Goal: Task Accomplishment & Management: Manage account settings

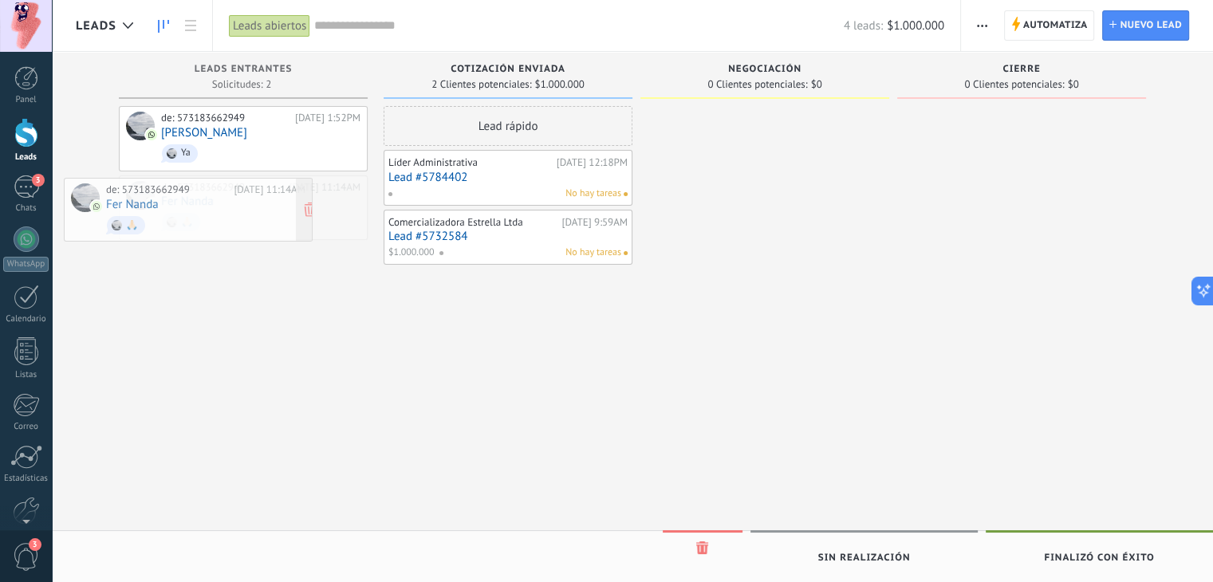
drag, startPoint x: 269, startPoint y: 182, endPoint x: 214, endPoint y: 186, distance: 55.2
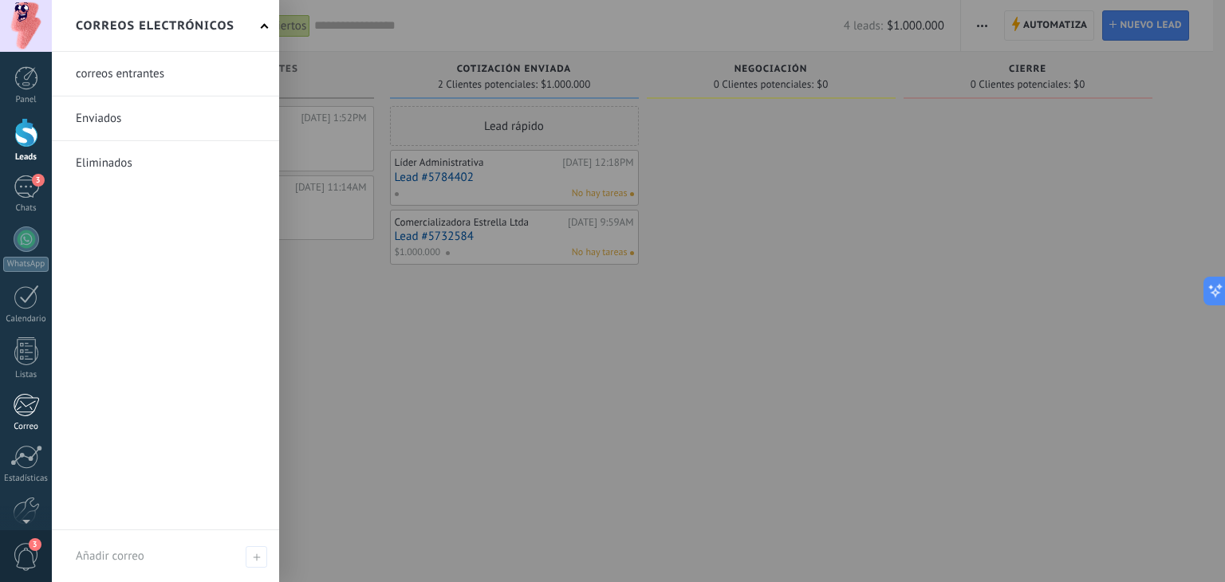
scroll to position [81, 0]
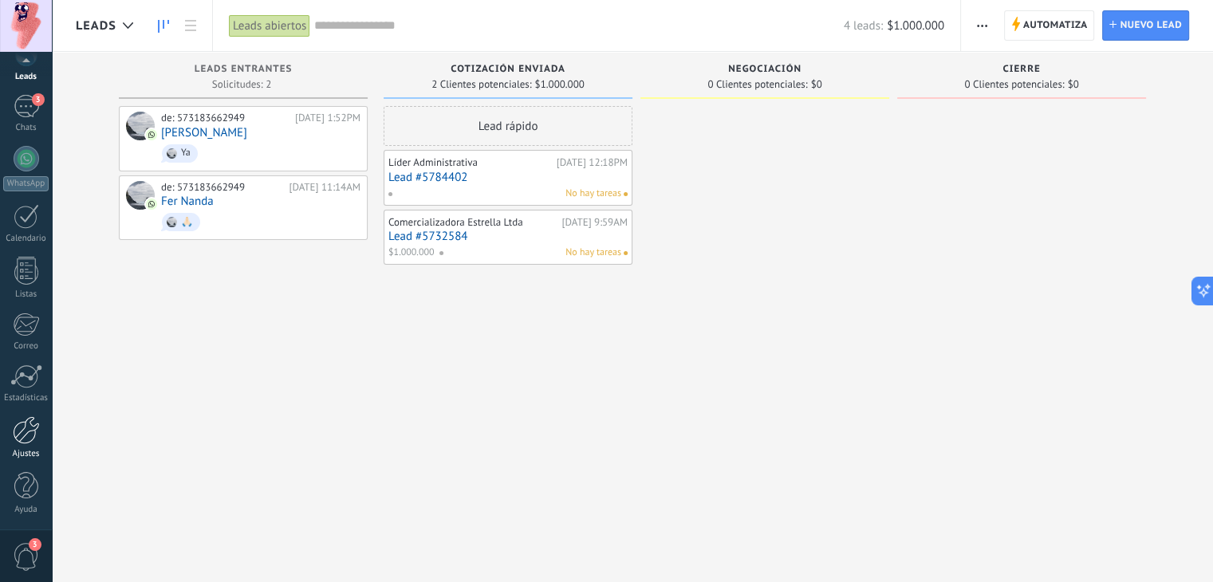
click at [32, 454] on div "Ajustes" at bounding box center [26, 454] width 46 height 10
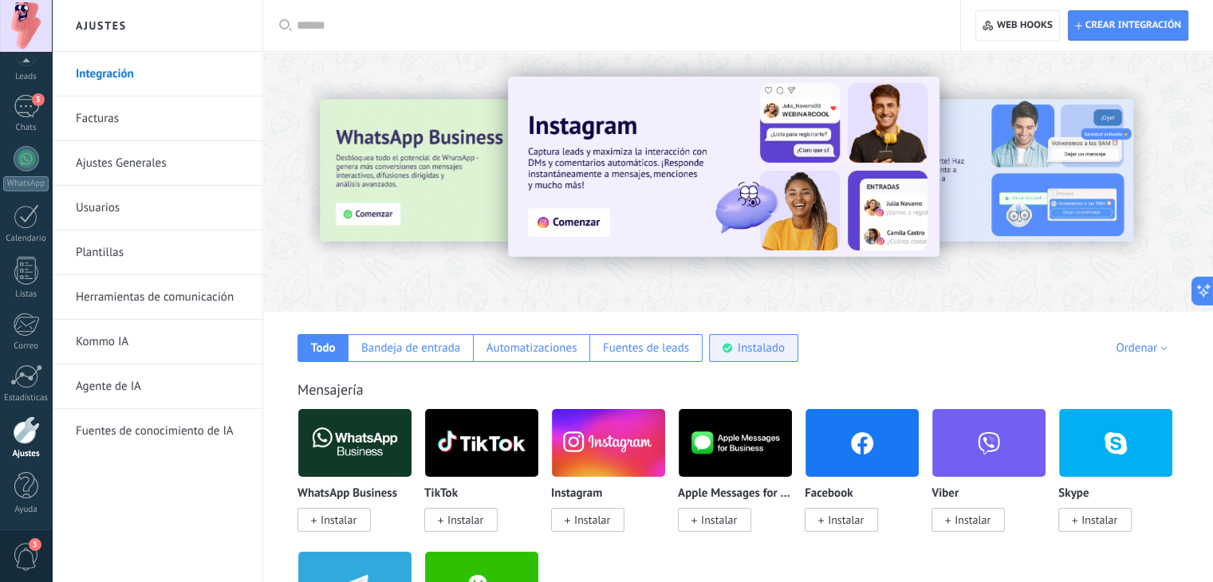
click at [737, 348] on div "Instalado" at bounding box center [760, 347] width 47 height 15
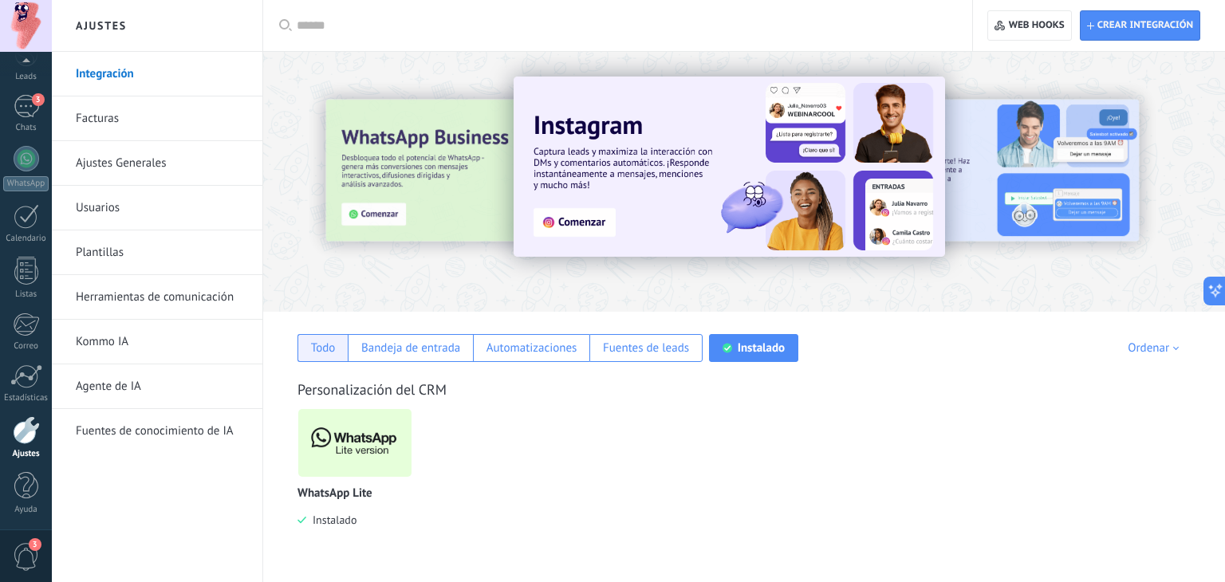
click at [331, 348] on div "Todo" at bounding box center [323, 347] width 25 height 15
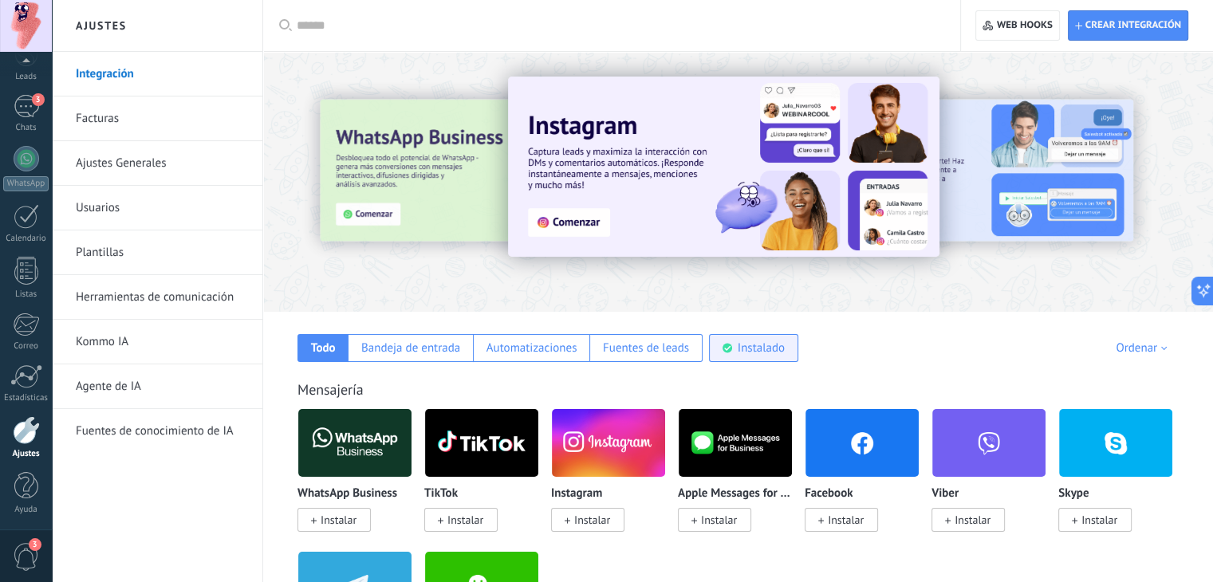
click at [761, 347] on div "Instalado" at bounding box center [760, 347] width 47 height 15
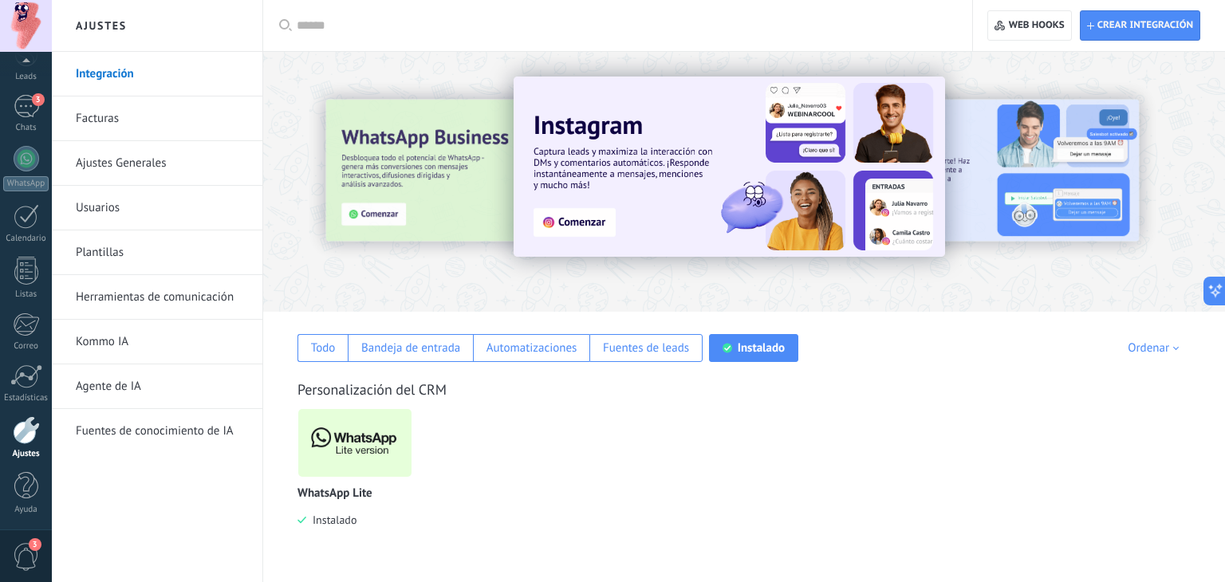
click at [378, 439] on img at bounding box center [354, 442] width 113 height 77
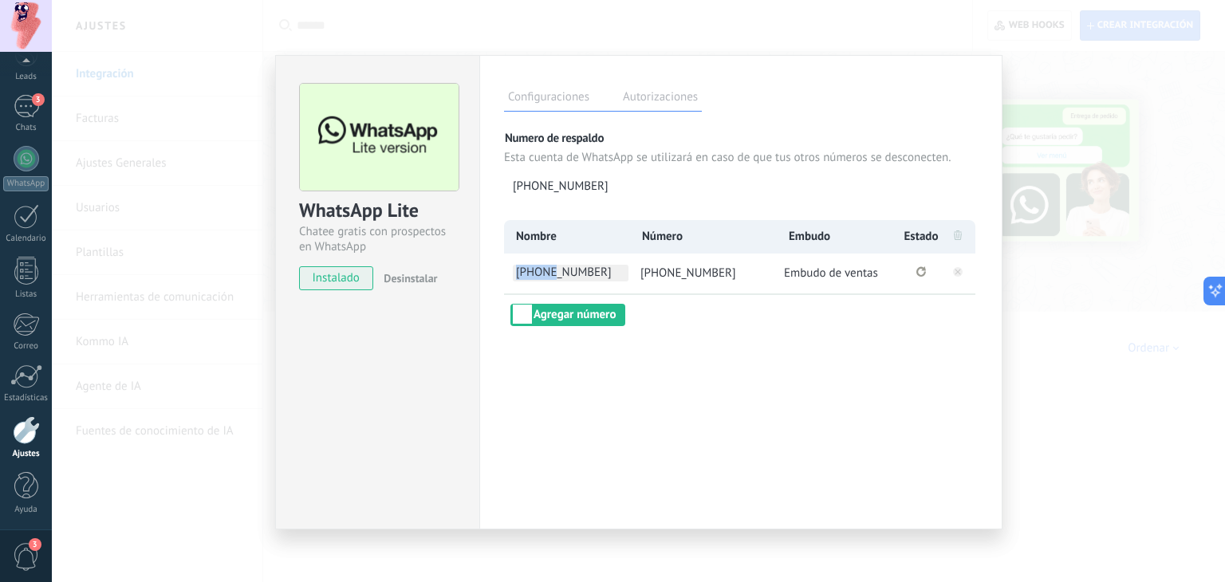
drag, startPoint x: 501, startPoint y: 272, endPoint x: 555, endPoint y: 273, distance: 54.2
click at [555, 273] on div "Configuraciones Autorizaciones Esta pestaña registra a los usuarios que han con…" at bounding box center [740, 292] width 523 height 474
click at [746, 299] on div "Nombre Número Embudo Estado [PHONE_NUMBER] [PHONE_NUMBER] Embudo de ventas Agre…" at bounding box center [741, 273] width 474 height 106
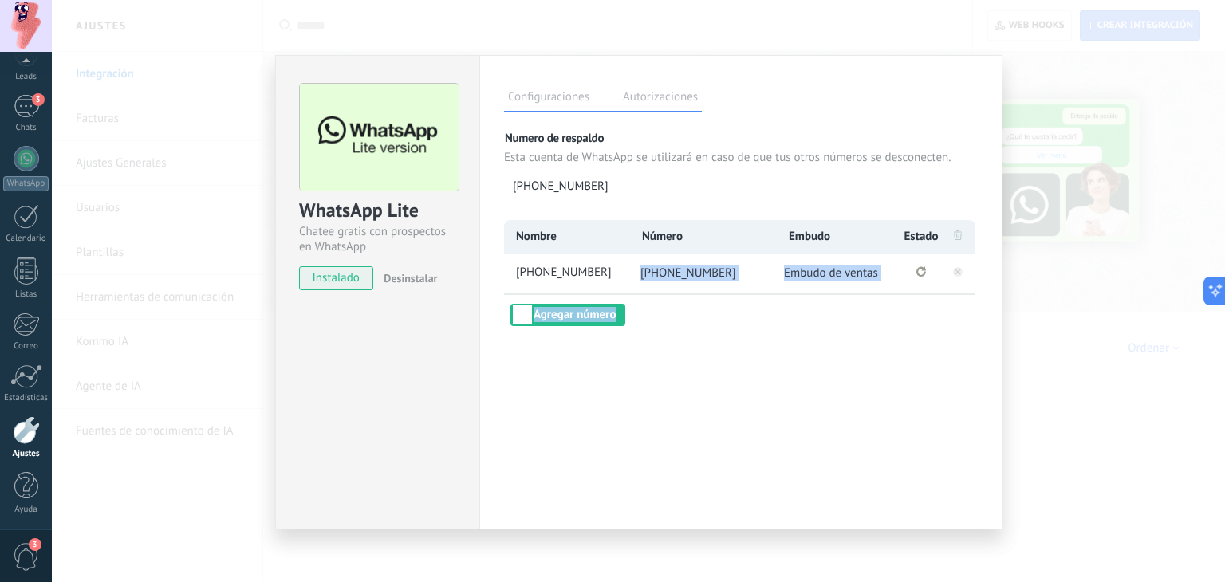
drag, startPoint x: 746, startPoint y: 299, endPoint x: 700, endPoint y: 285, distance: 48.2
click at [700, 285] on div "Nombre Número Embudo Estado [PHONE_NUMBER] [PHONE_NUMBER] Embudo de ventas Agre…" at bounding box center [741, 273] width 474 height 106
click at [746, 336] on div "Configuraciones Autorizaciones Esta pestaña registra a los usuarios que han con…" at bounding box center [740, 292] width 523 height 474
drag, startPoint x: 734, startPoint y: 265, endPoint x: 663, endPoint y: 278, distance: 71.3
click at [663, 278] on li "[PHONE_NUMBER]" at bounding box center [702, 274] width 148 height 40
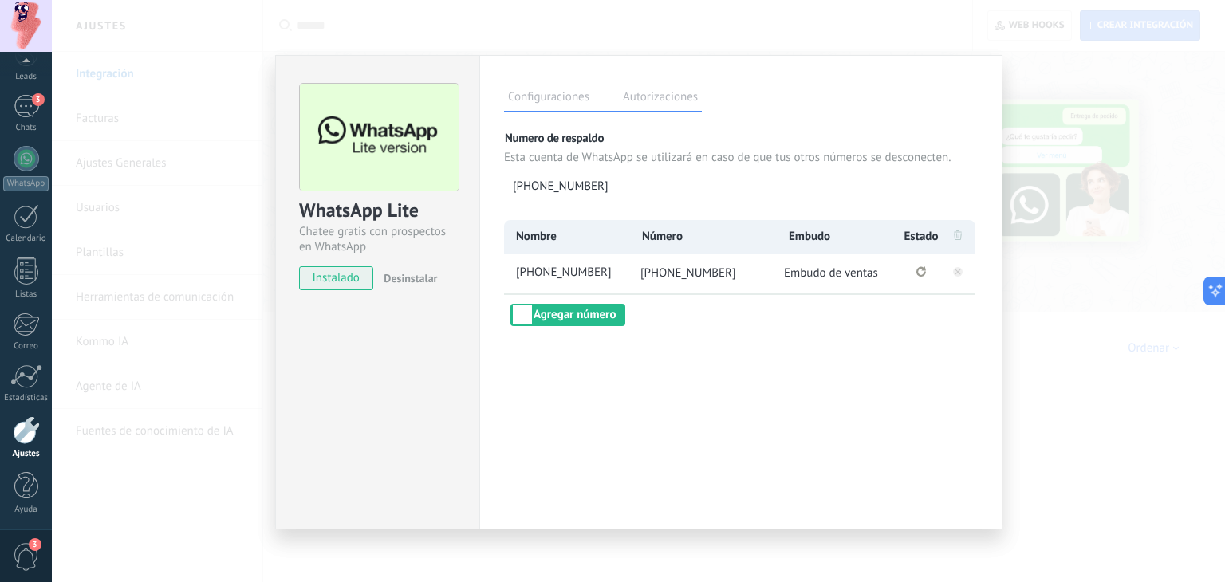
copy span "[PHONE_NUMBER]"
click at [737, 454] on div "Configuraciones Autorizaciones Esta pestaña registra a los usuarios que han con…" at bounding box center [740, 292] width 523 height 474
